Goal: Check status: Check status

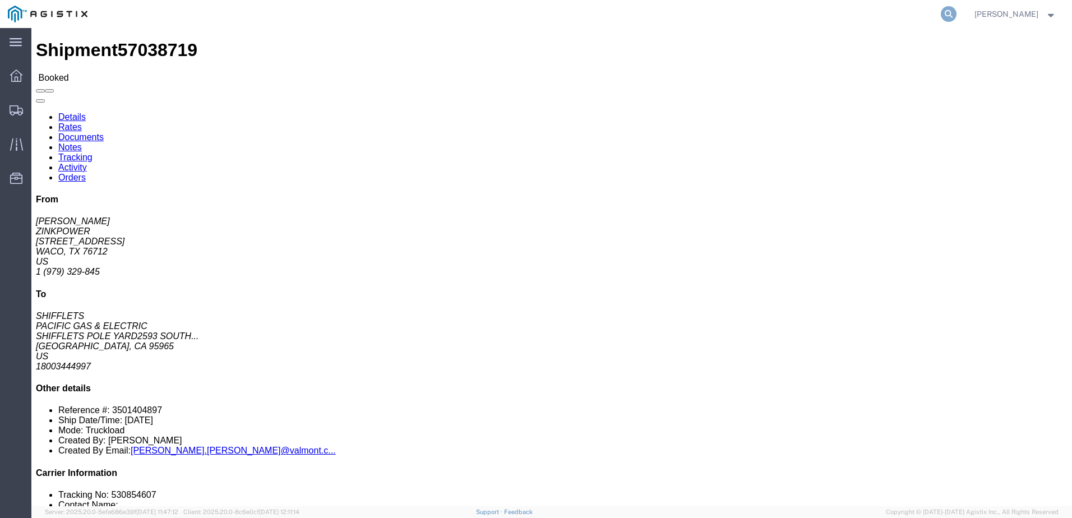
click at [957, 16] on icon at bounding box center [949, 14] width 16 height 16
click at [810, 12] on input "search" at bounding box center [770, 14] width 341 height 27
paste input "57042091"
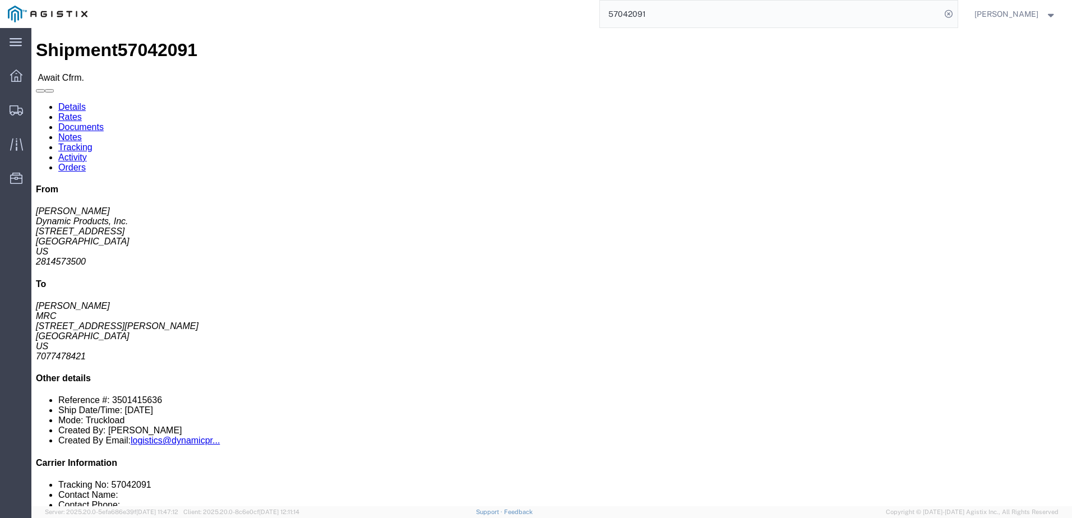
click link "Tracking"
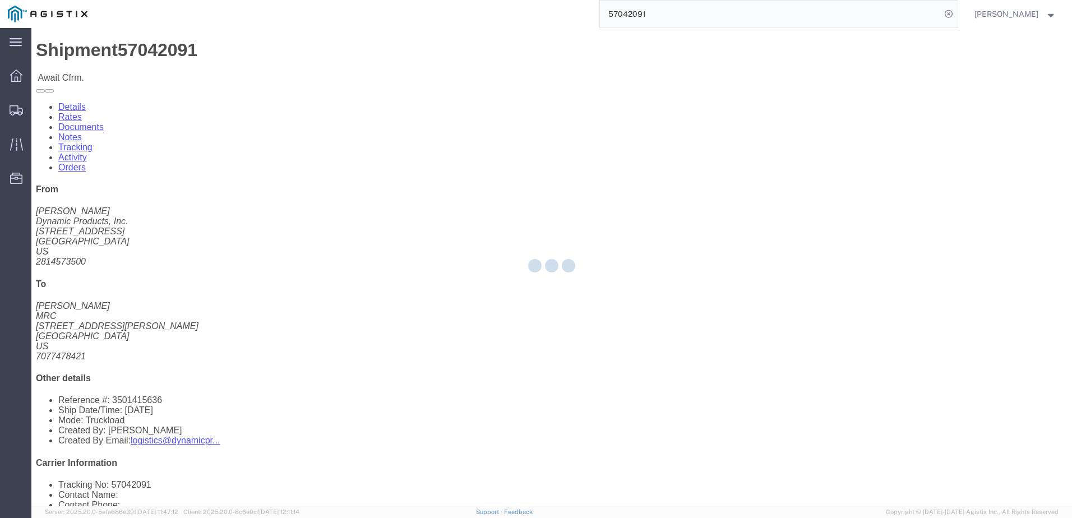
click at [207, 77] on div at bounding box center [551, 267] width 1041 height 478
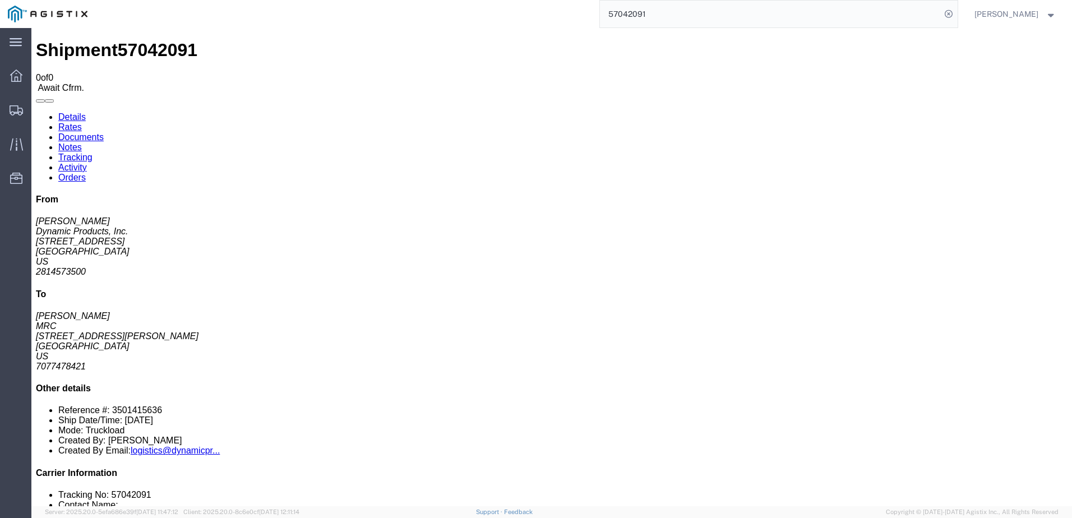
click at [82, 142] on link "Notes" at bounding box center [70, 147] width 24 height 10
click at [77, 112] on link "Details" at bounding box center [71, 117] width 27 height 10
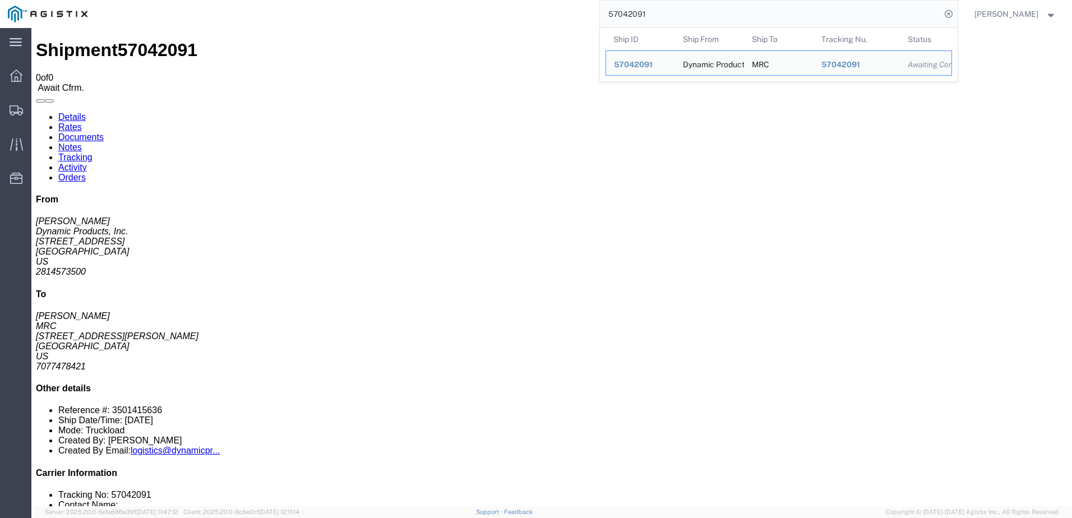
drag, startPoint x: 711, startPoint y: 18, endPoint x: 574, endPoint y: 13, distance: 137.5
click at [574, 13] on div "57042091 Ship ID Ship From Ship To Tracking Nu. Status Ship ID 57042091 Ship Fr…" at bounding box center [526, 14] width 862 height 28
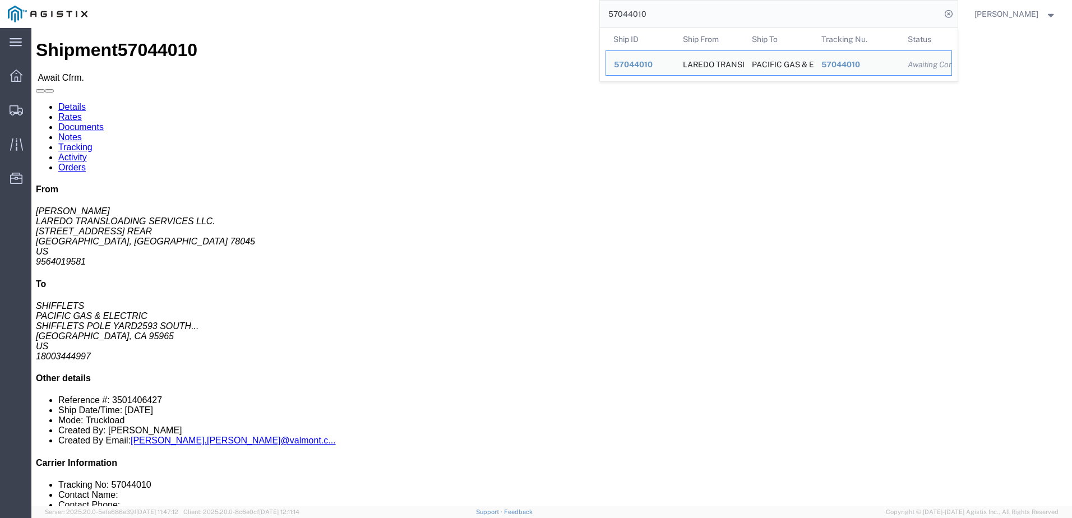
drag, startPoint x: 718, startPoint y: 11, endPoint x: 537, endPoint y: 15, distance: 181.7
click at [537, 15] on div "57044010 Ship ID Ship From Ship To Tracking Nu. Status Ship ID 57044010 Ship Fr…" at bounding box center [526, 14] width 862 height 28
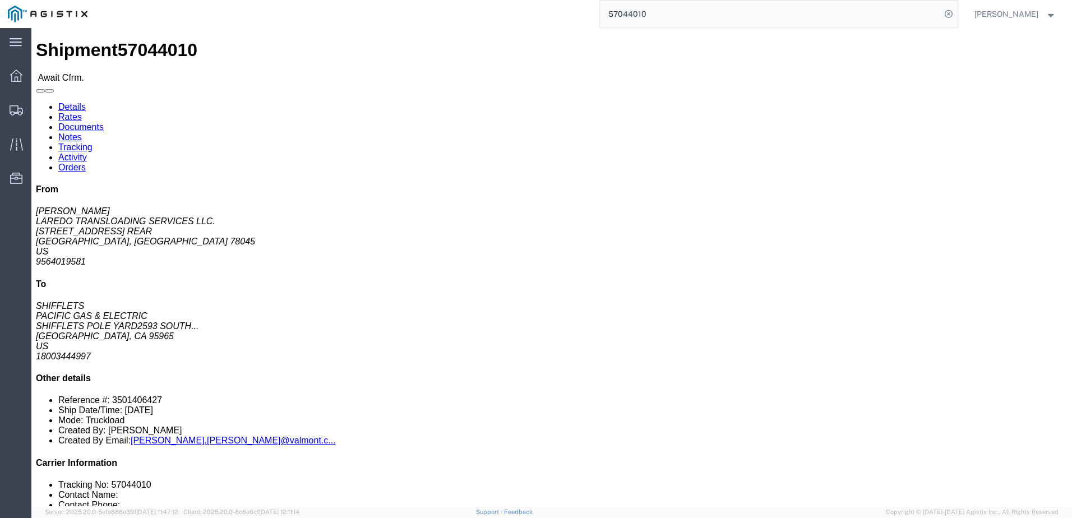
paste input "175"
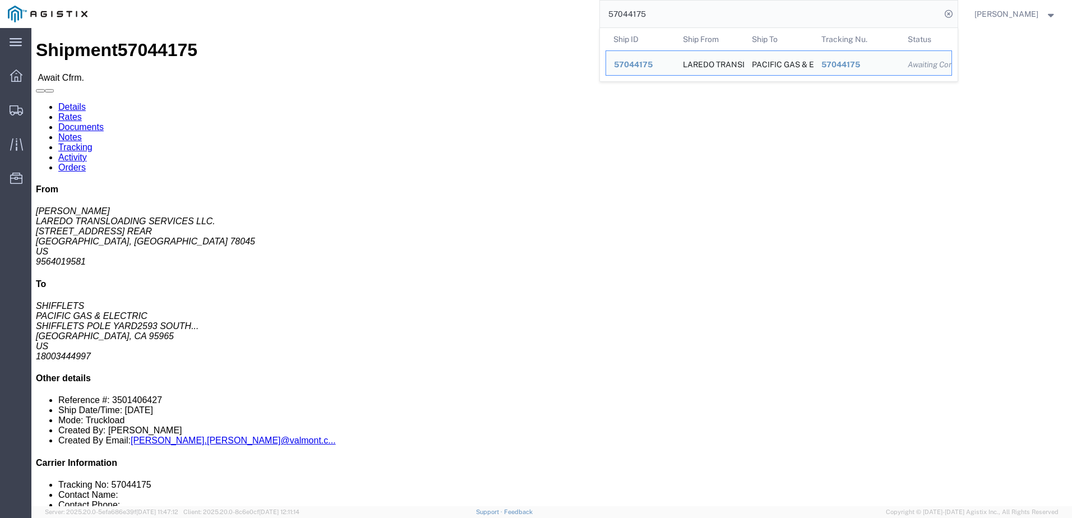
click div "Leg 1 - Truckload Number of trucks: 1"
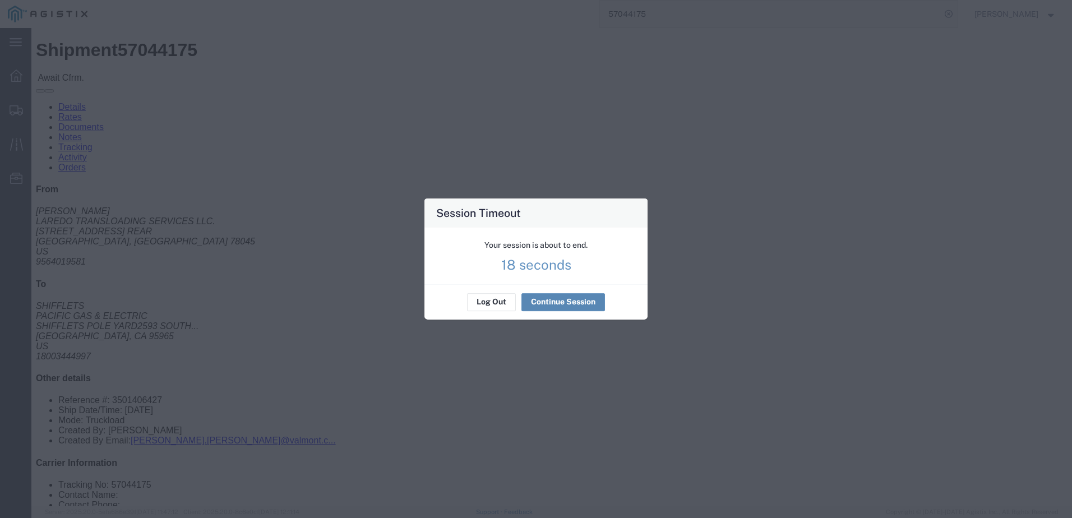
click at [539, 296] on button "Continue Session" at bounding box center [563, 302] width 84 height 18
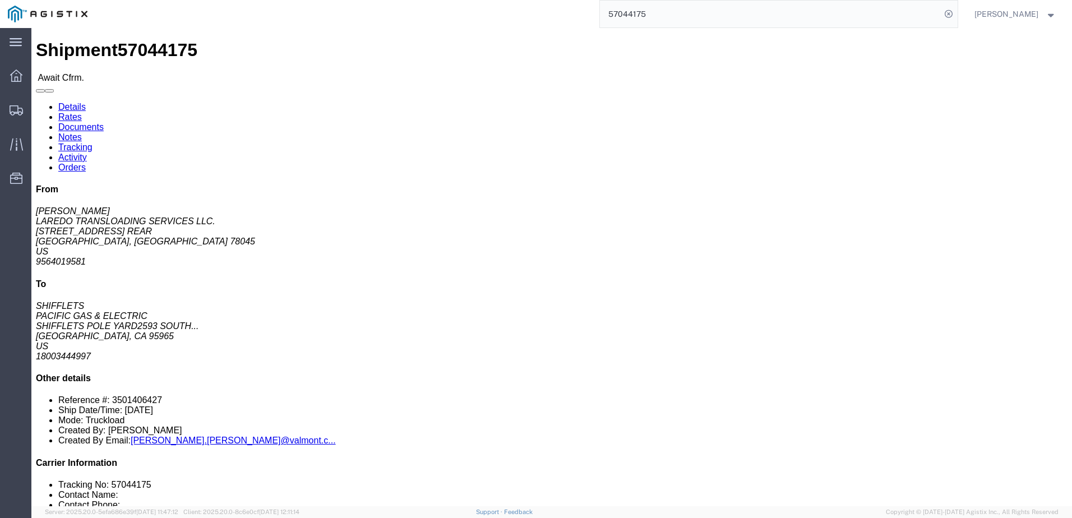
click div "Ship From [GEOGRAPHIC_DATA] TRANSLOADING SERVICES LLC. ([PERSON_NAME]) [STREET_…"
click div "Leg 1 - Truckload Number of trucks: 1"
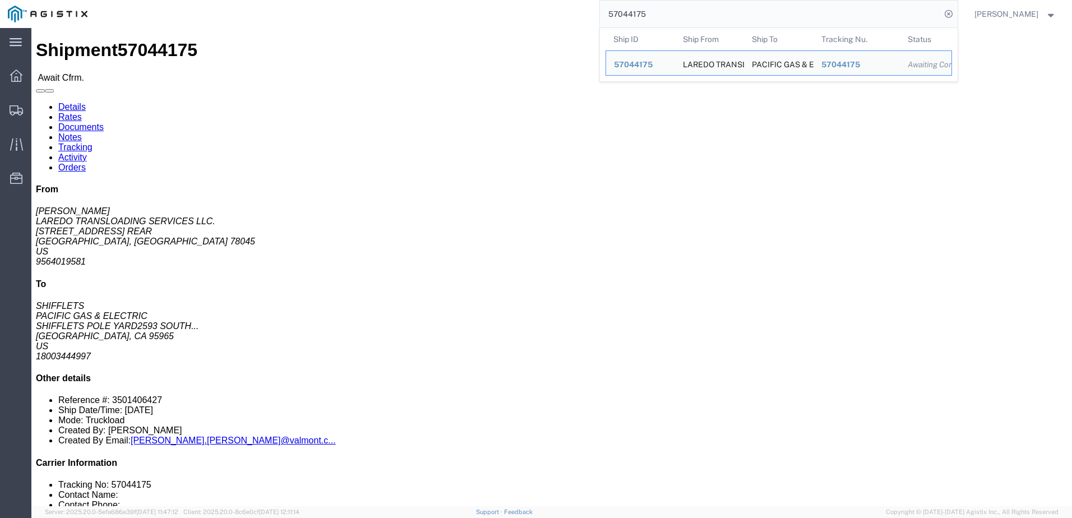
drag, startPoint x: 675, startPoint y: 11, endPoint x: 575, endPoint y: 22, distance: 101.0
click at [575, 22] on div "57044175 Ship ID Ship From Ship To Tracking Nu. Status Ship ID 57044175 Ship Fr…" at bounding box center [526, 14] width 862 height 28
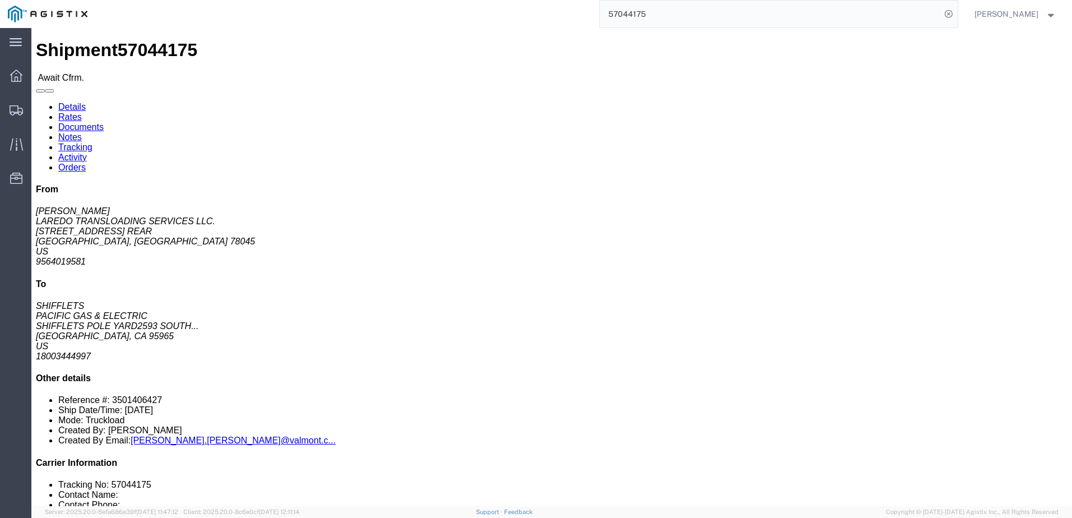
paste input "51808"
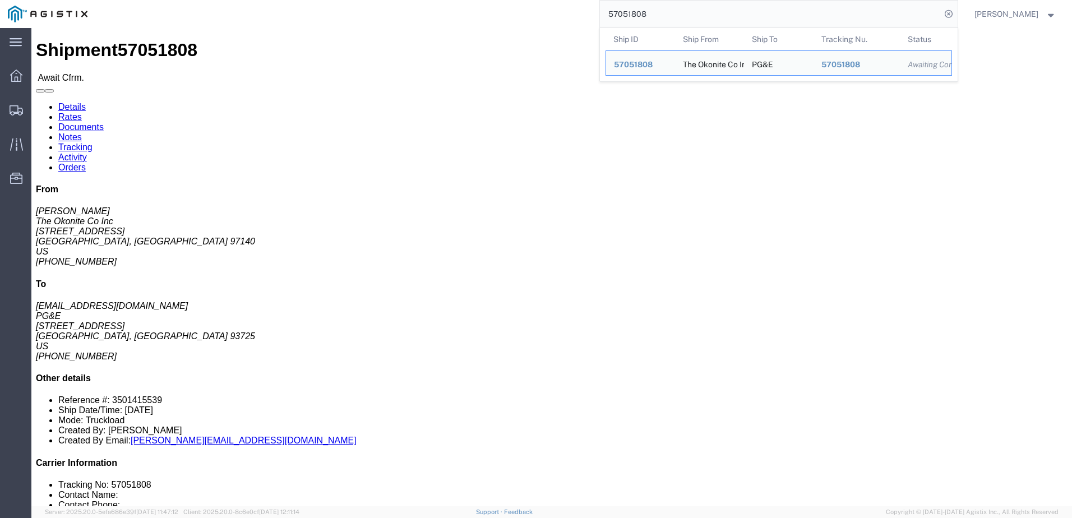
click link "Notes"
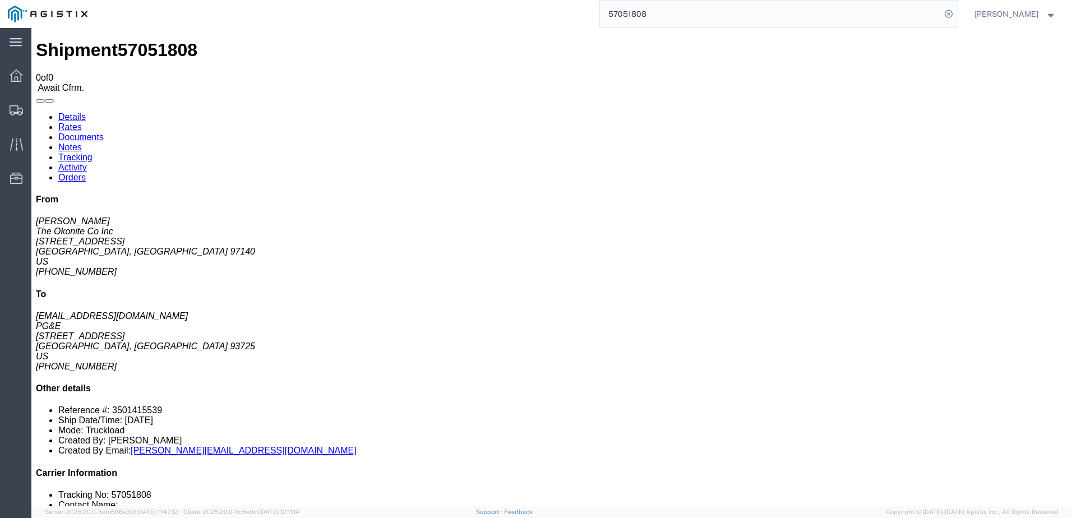
click at [79, 112] on link "Details" at bounding box center [71, 117] width 27 height 10
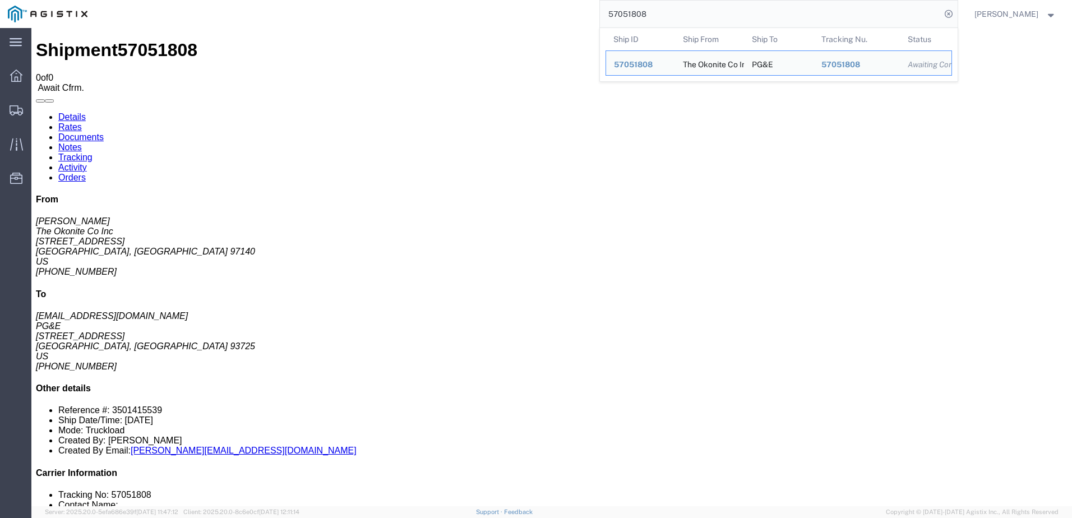
drag, startPoint x: 740, startPoint y: 12, endPoint x: 562, endPoint y: 11, distance: 177.2
click at [562, 11] on div "57051808 Ship ID Ship From Ship To Tracking Nu. Status Ship ID 57051808 Ship Fr…" at bounding box center [526, 14] width 862 height 28
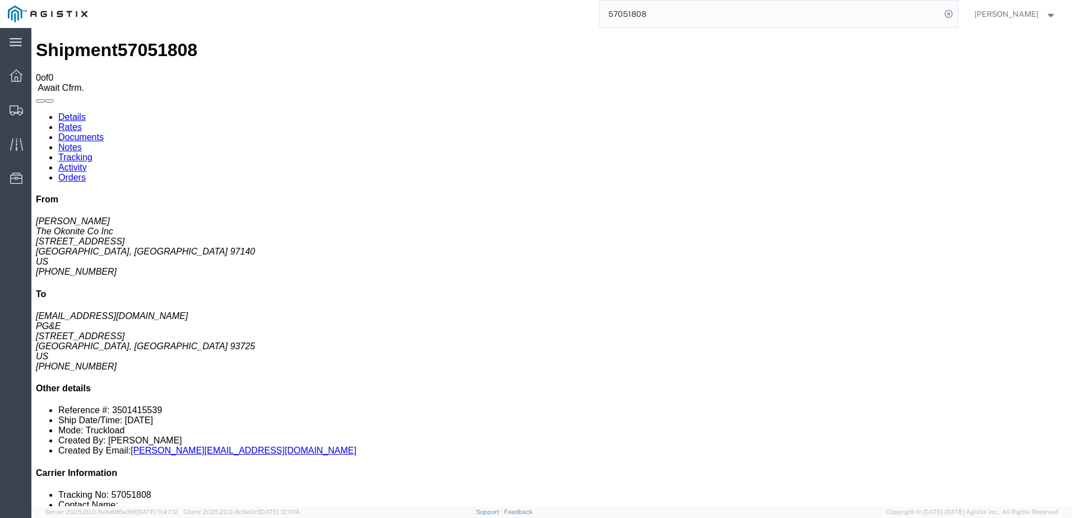
paste input "921"
type input "57051921"
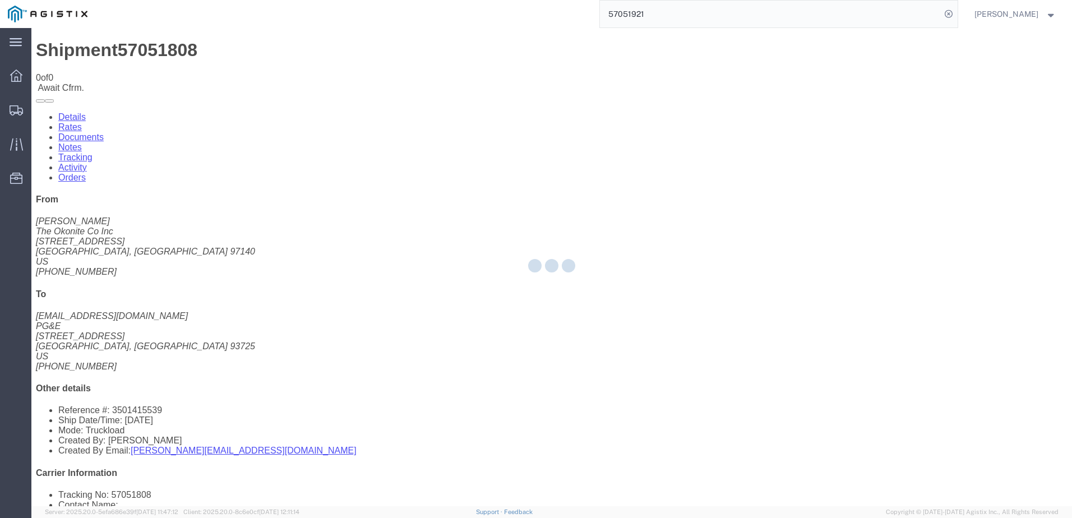
click div
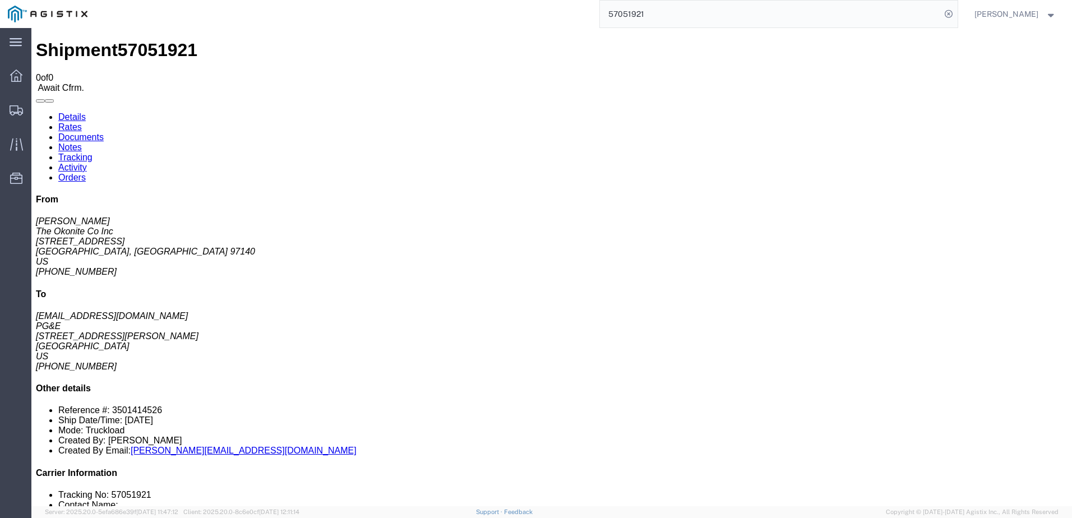
click at [71, 112] on link "Details" at bounding box center [71, 117] width 27 height 10
